Goal: Information Seeking & Learning: Learn about a topic

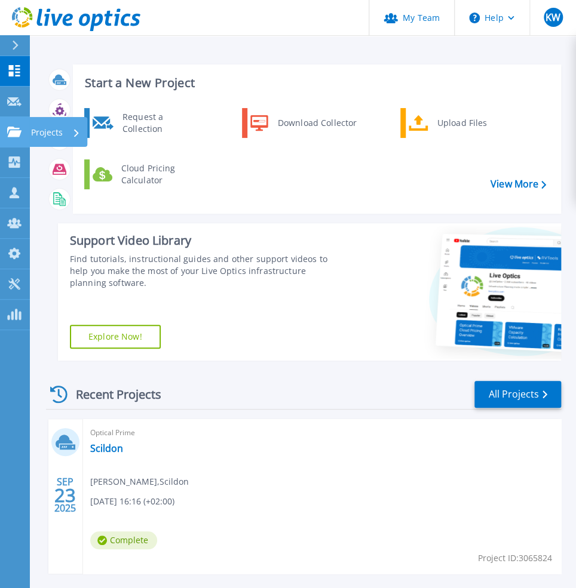
click at [18, 139] on link "Projects Projects" at bounding box center [15, 132] width 30 height 30
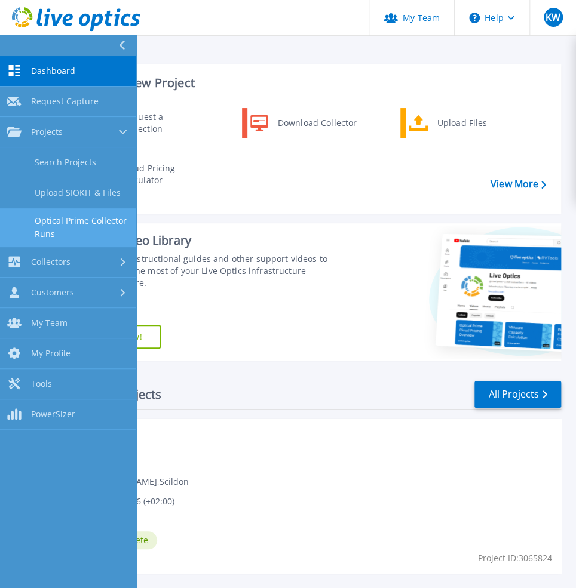
click at [68, 215] on link "Optical Prime Collector Runs" at bounding box center [68, 227] width 136 height 38
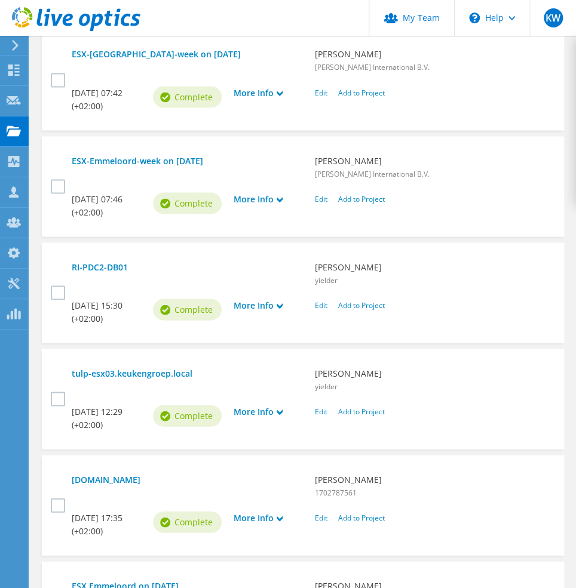
scroll to position [706, 0]
click at [107, 473] on link "[DOMAIN_NAME]" at bounding box center [187, 479] width 231 height 13
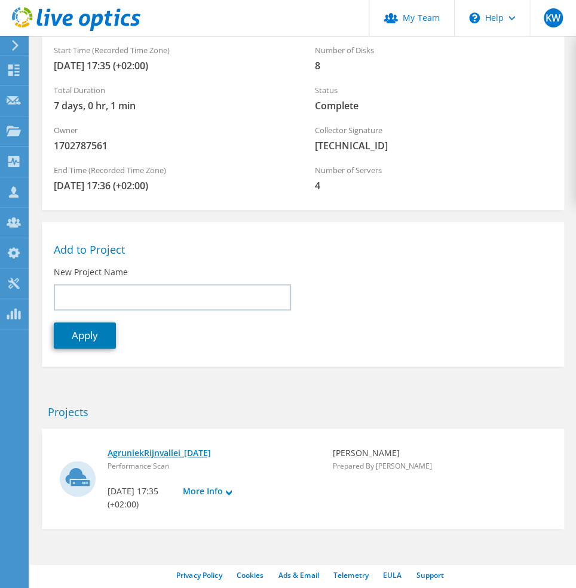
scroll to position [157, 0]
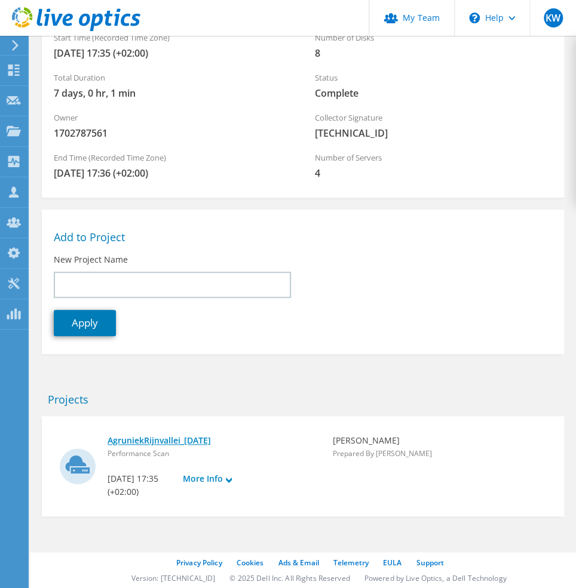
click at [170, 441] on link "AgruniekRijnvallei_08-04-2025" at bounding box center [214, 440] width 213 height 13
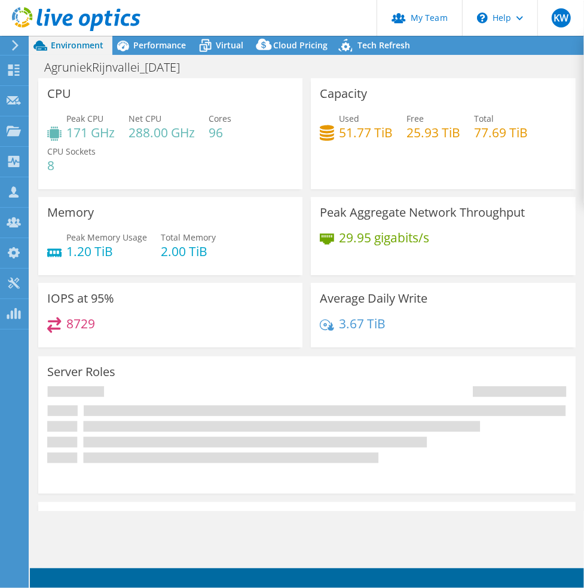
select select "EUFrankfurt"
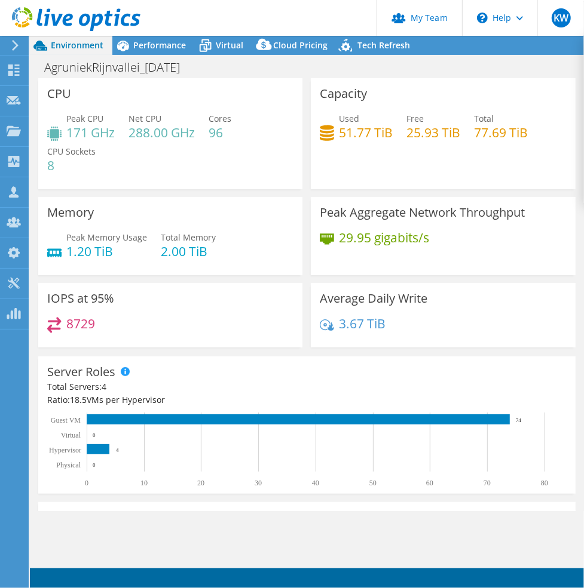
select select "EUR"
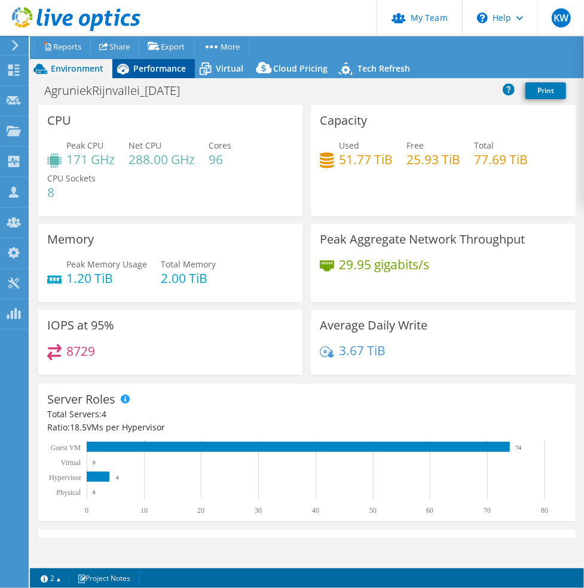
click at [161, 63] on span "Performance" at bounding box center [159, 68] width 53 height 11
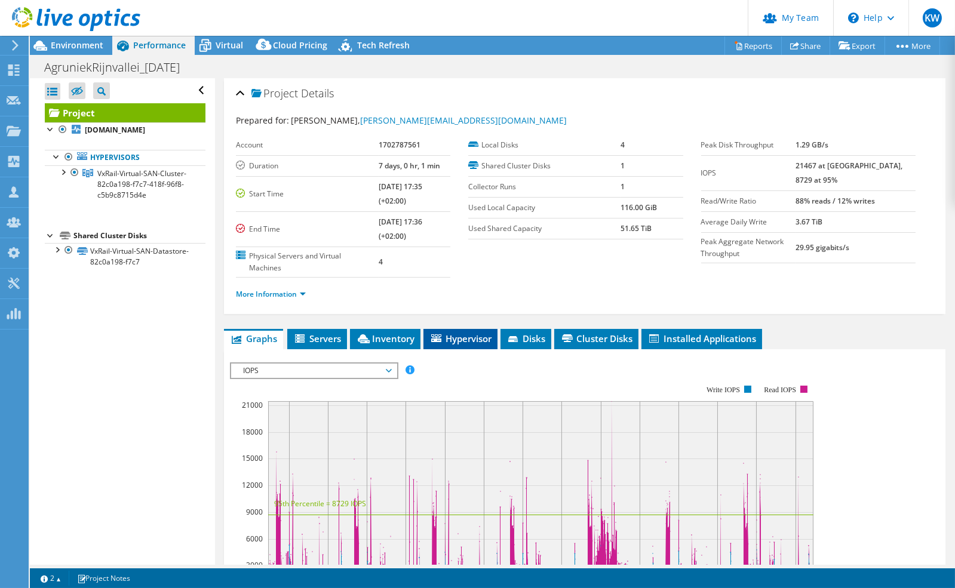
click at [492, 333] on span "Hypervisor" at bounding box center [461, 339] width 62 height 12
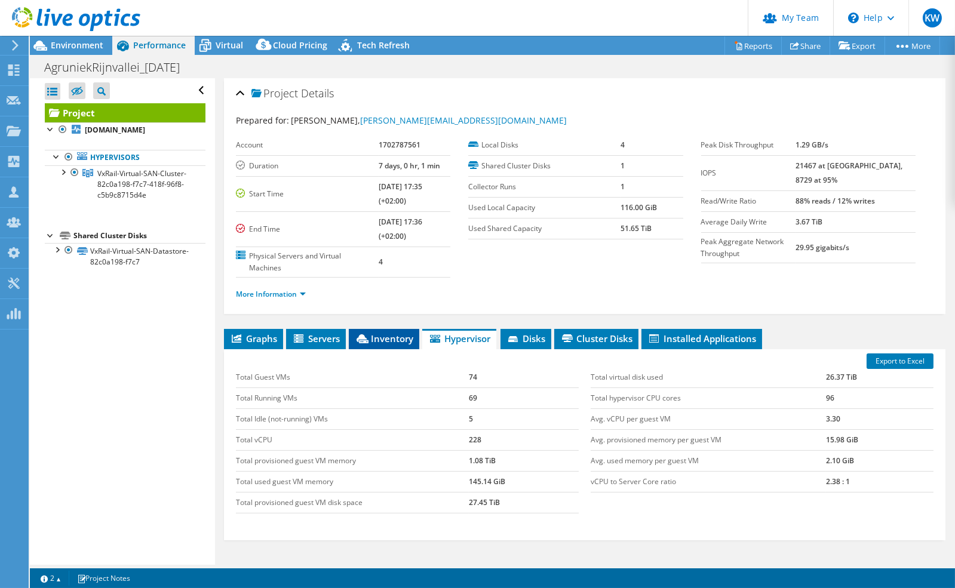
click at [413, 333] on span "Inventory" at bounding box center [384, 339] width 59 height 12
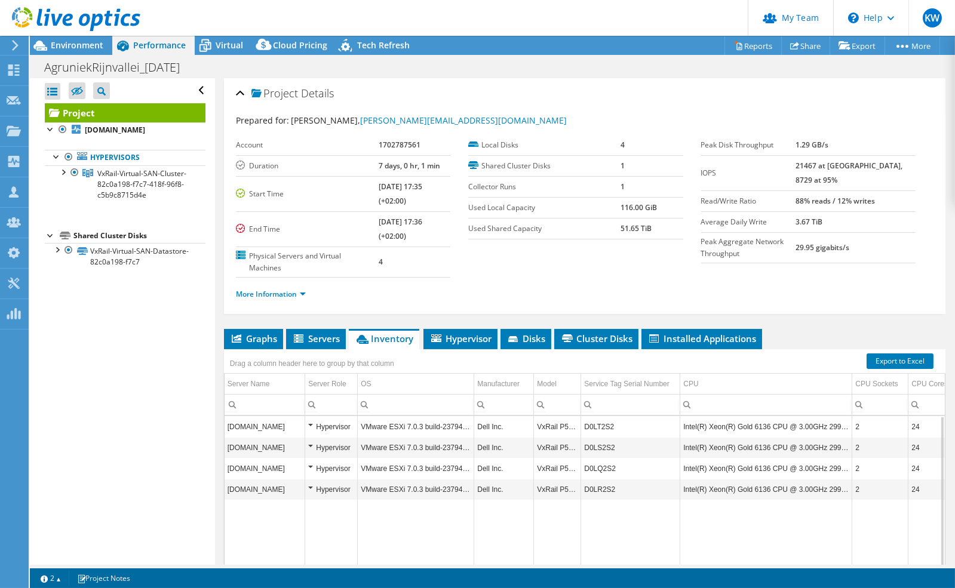
click at [583, 416] on td "Intel(R) Xeon(R) Gold 6136 CPU @ 3.00GHz 299 GHz" at bounding box center [766, 426] width 172 height 21
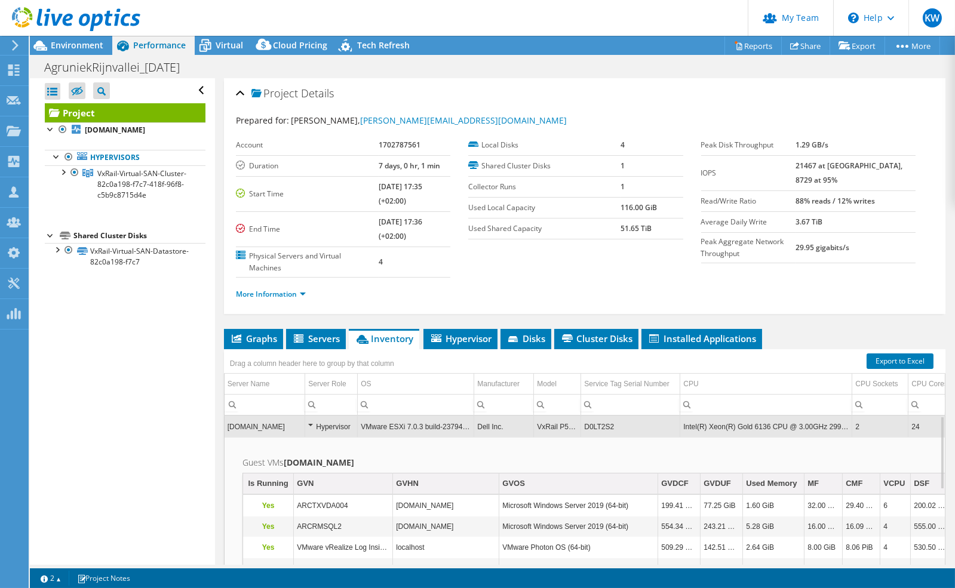
click at [583, 416] on td "Intel(R) Xeon(R) Gold 6136 CPU @ 3.00GHz 299 GHz" at bounding box center [766, 426] width 172 height 21
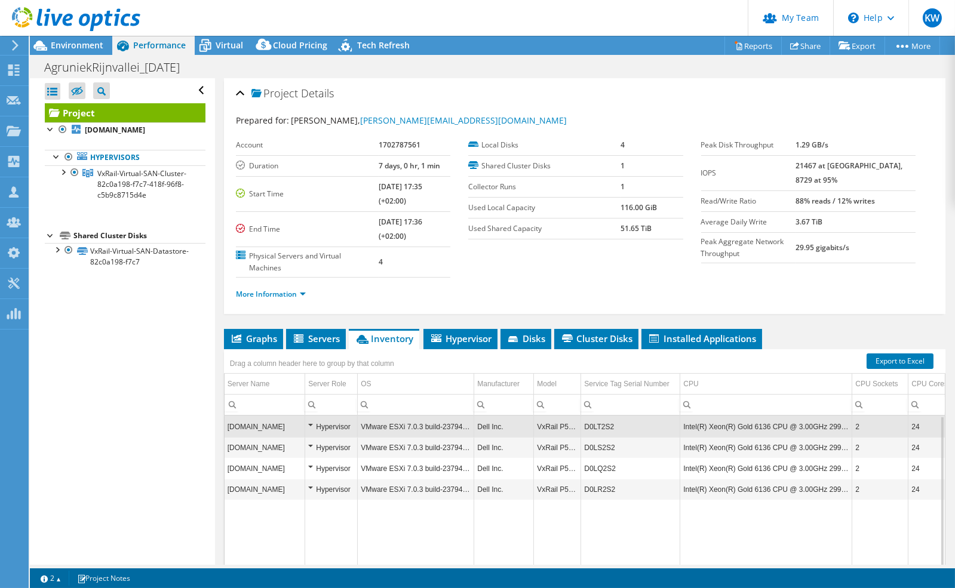
click at [583, 437] on td "Intel(R) Xeon(R) Gold 6136 CPU @ 3.00GHz 299 GHz" at bounding box center [766, 447] width 172 height 21
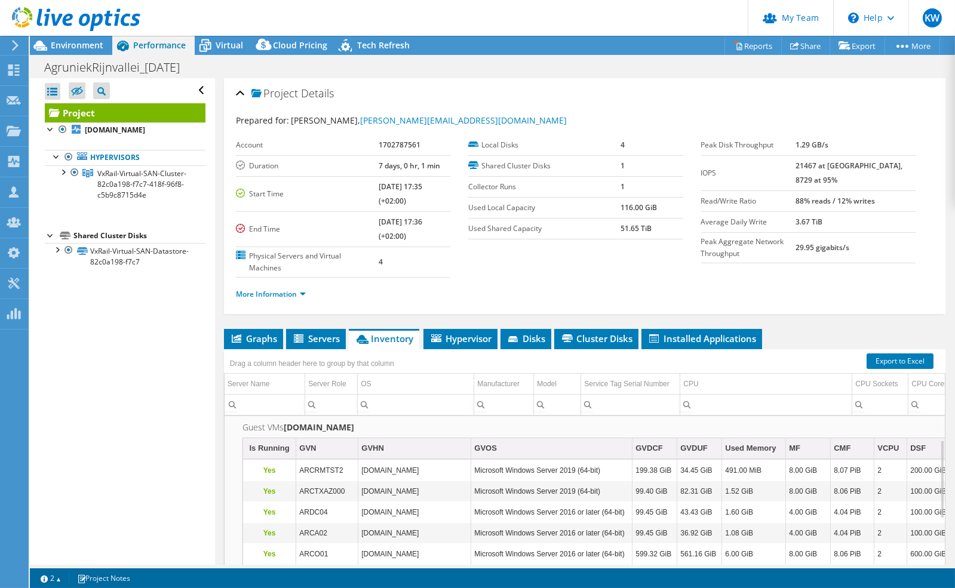
scroll to position [56, 0]
click at [583, 333] on span "Installed Applications" at bounding box center [702, 339] width 109 height 12
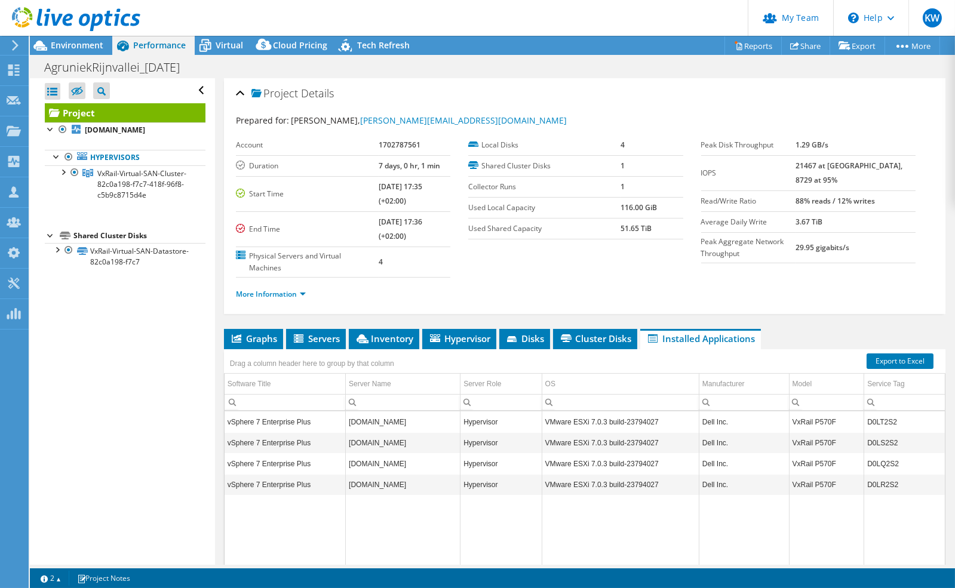
click at [542, 412] on td "VMware ESXi 7.0.3 build-23794027" at bounding box center [620, 422] width 157 height 21
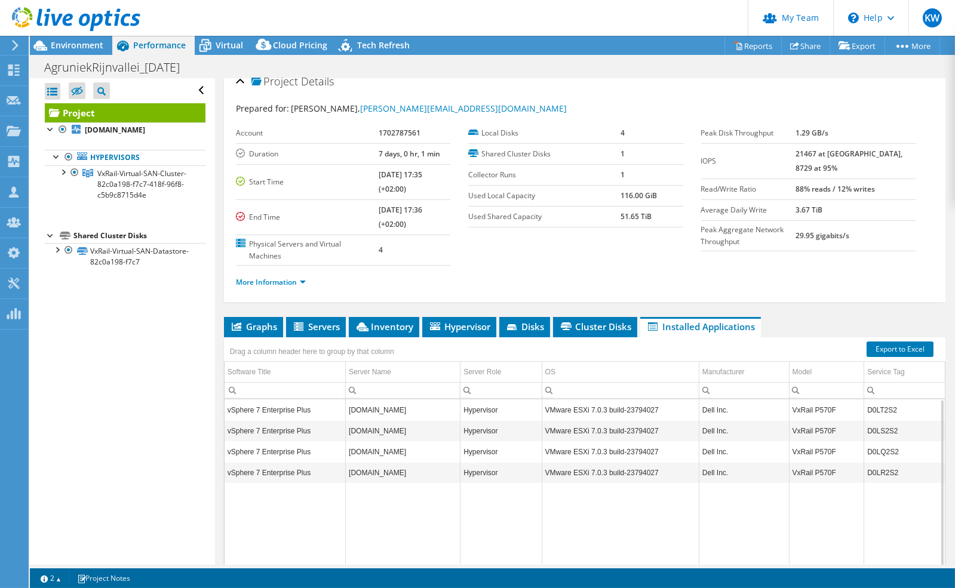
scroll to position [0, 0]
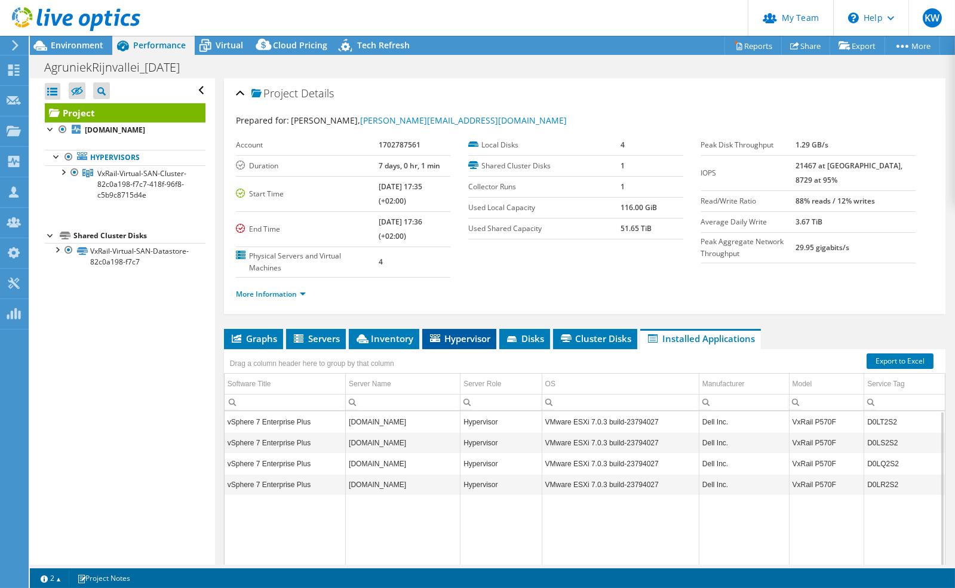
click at [428, 333] on span "Hypervisor" at bounding box center [459, 339] width 62 height 12
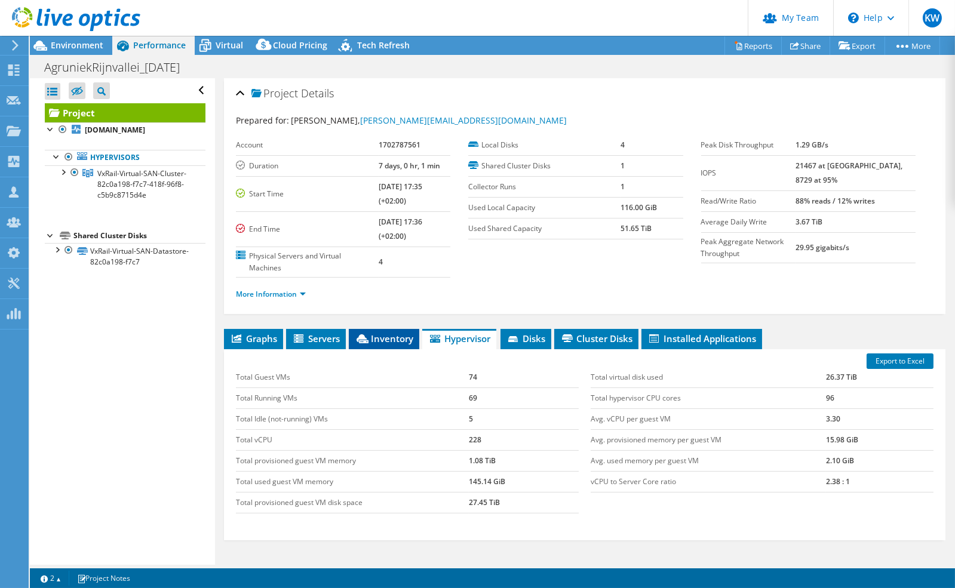
click at [413, 337] on span "Inventory" at bounding box center [384, 339] width 59 height 12
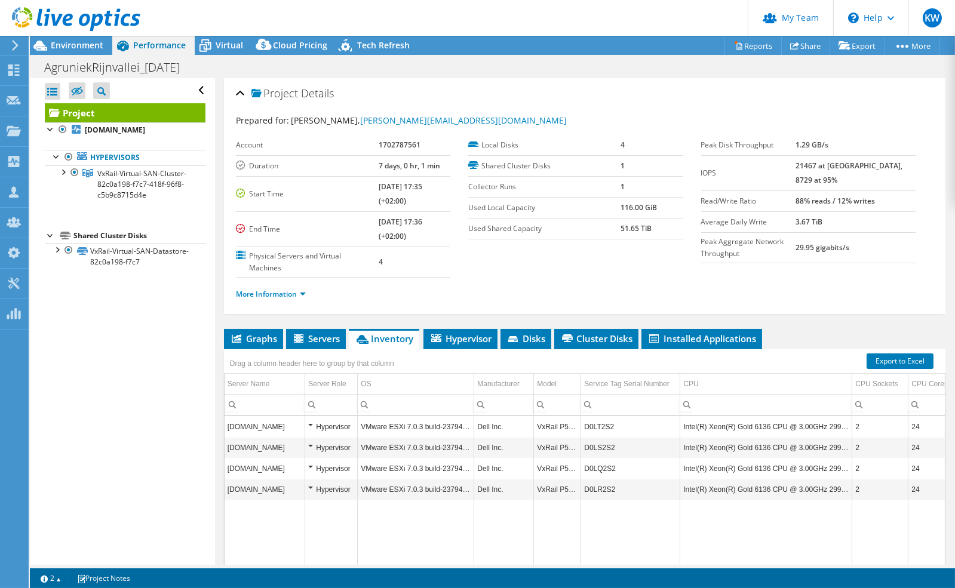
click at [583, 416] on td "Intel(R) Xeon(R) Gold 6136 CPU @ 3.00GHz 299 GHz" at bounding box center [766, 426] width 172 height 21
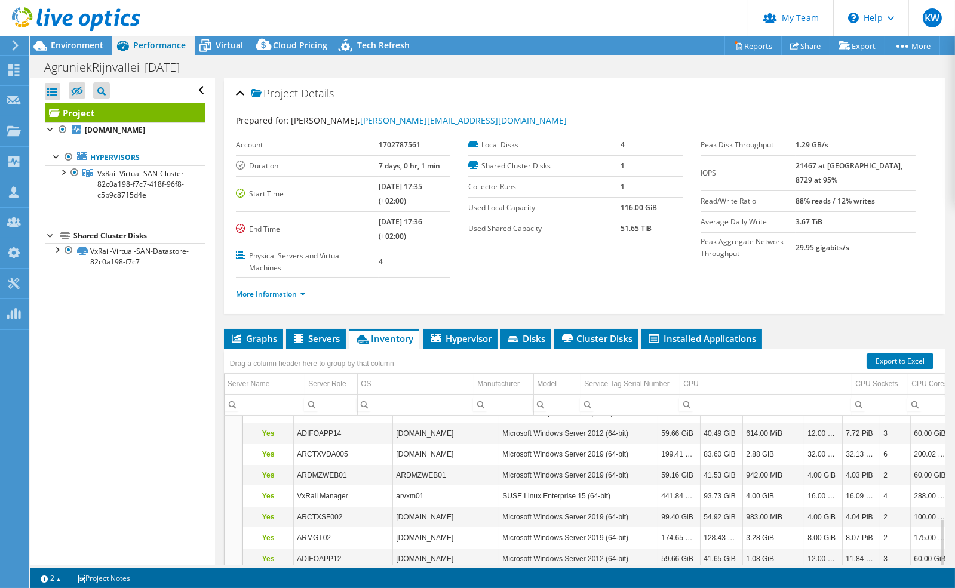
scroll to position [286, 0]
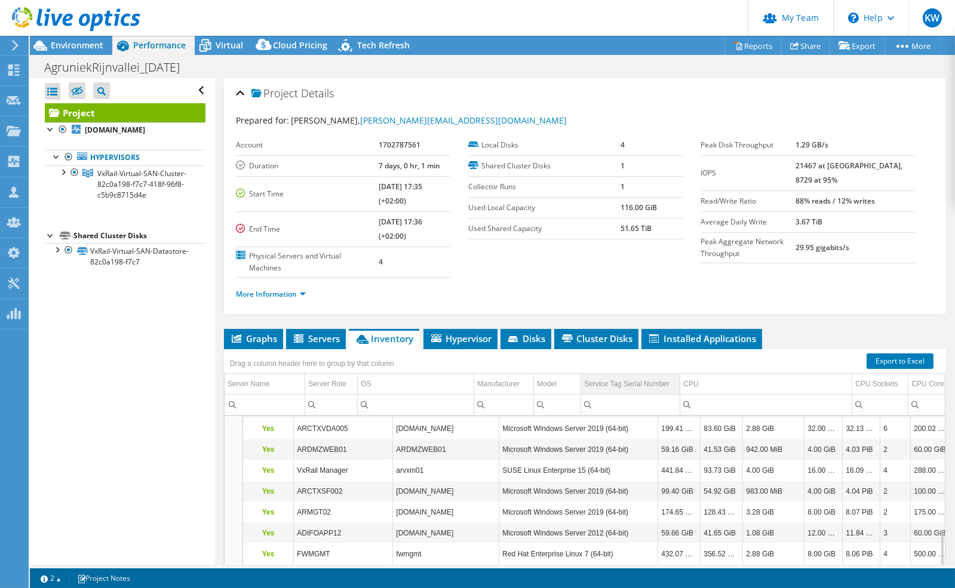
click at [583, 377] on div "Service Tag Serial Number" at bounding box center [626, 384] width 85 height 14
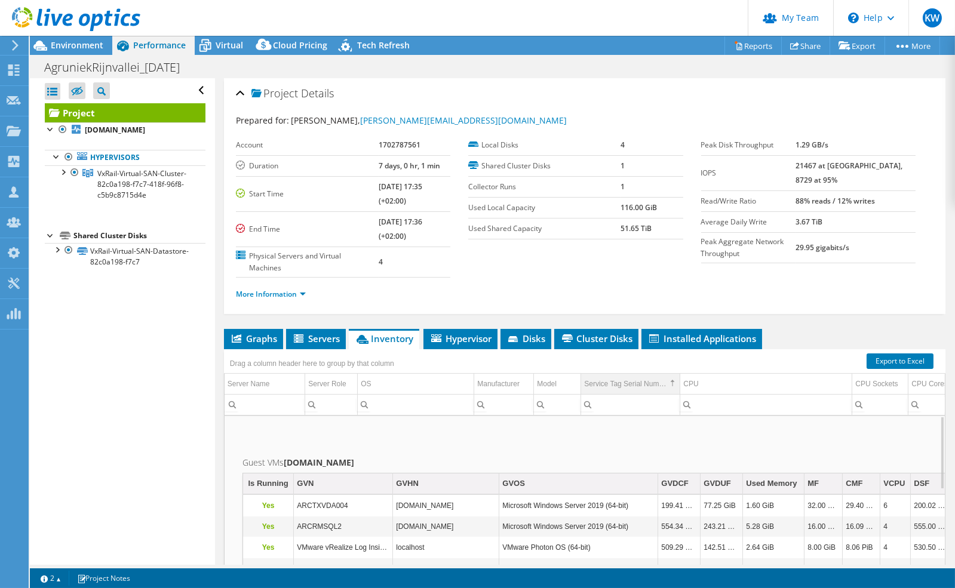
scroll to position [0, 0]
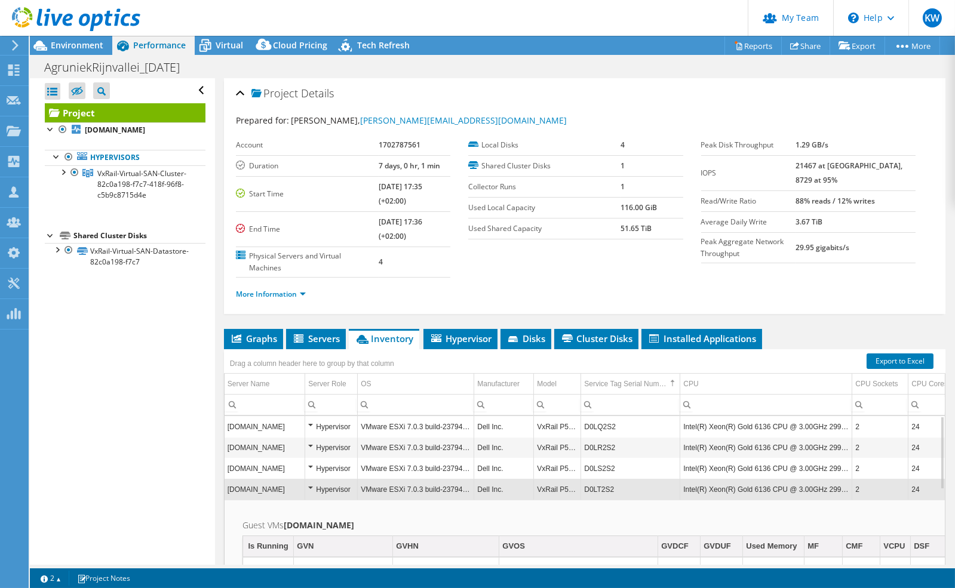
click at [583, 458] on td "Intel(R) Xeon(R) Gold 6136 CPU @ 3.00GHz 299 GHz" at bounding box center [766, 468] width 172 height 21
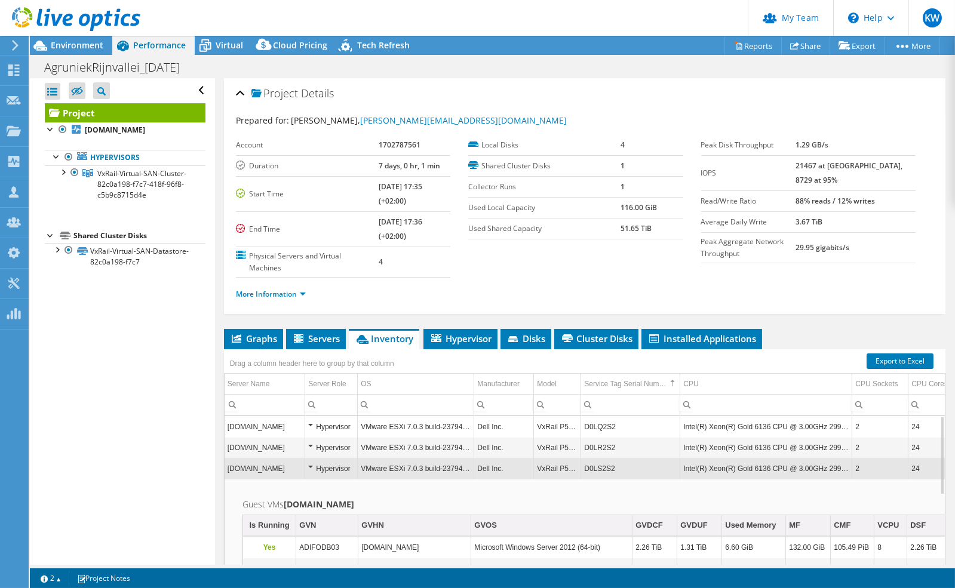
click at [583, 458] on td "Intel(R) Xeon(R) Gold 6136 CPU @ 3.00GHz 299 GHz" at bounding box center [766, 468] width 172 height 21
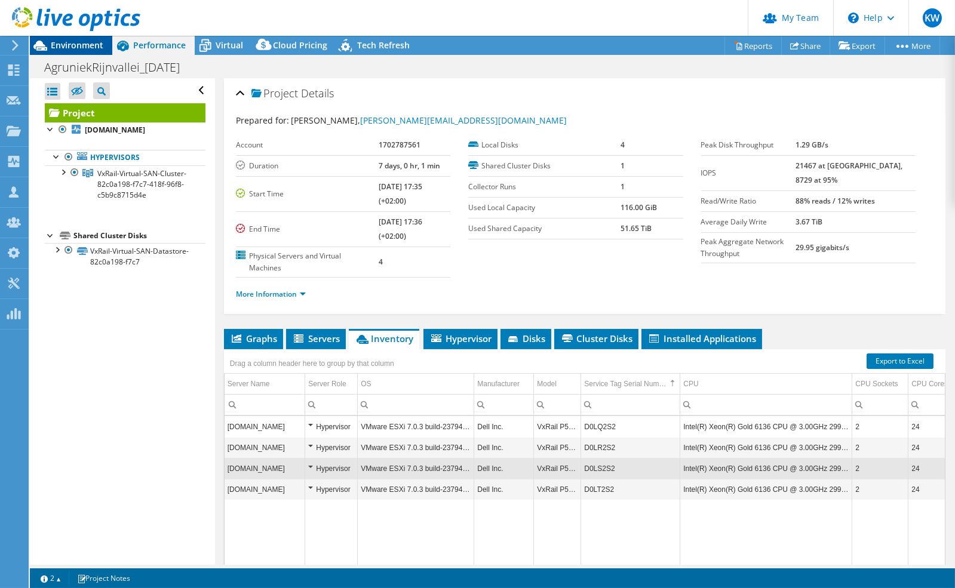
click at [80, 48] on span "Environment" at bounding box center [77, 44] width 53 height 11
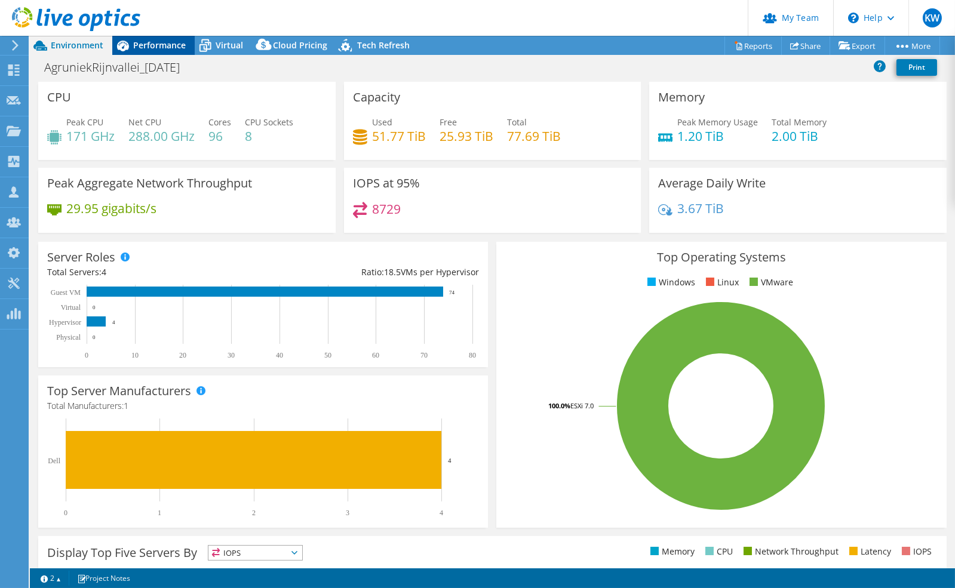
click at [158, 45] on span "Performance" at bounding box center [159, 44] width 53 height 11
